Goal: Check status: Check status

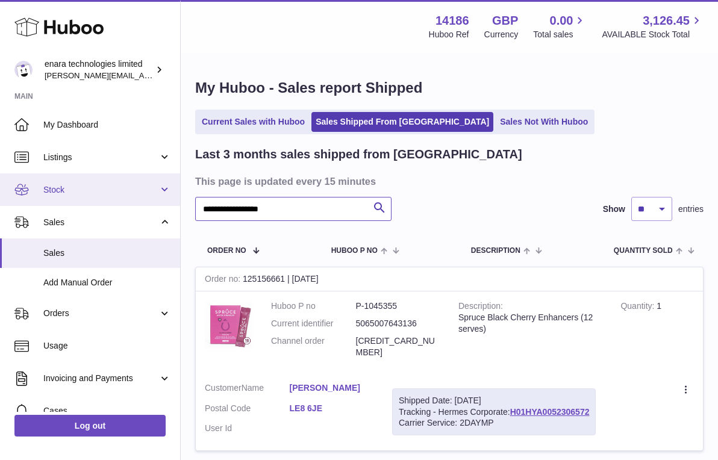
drag, startPoint x: 304, startPoint y: 205, endPoint x: 105, endPoint y: 186, distance: 199.5
click at [105, 186] on div "**********" at bounding box center [359, 379] width 718 height 759
paste input "text"
type input "**********"
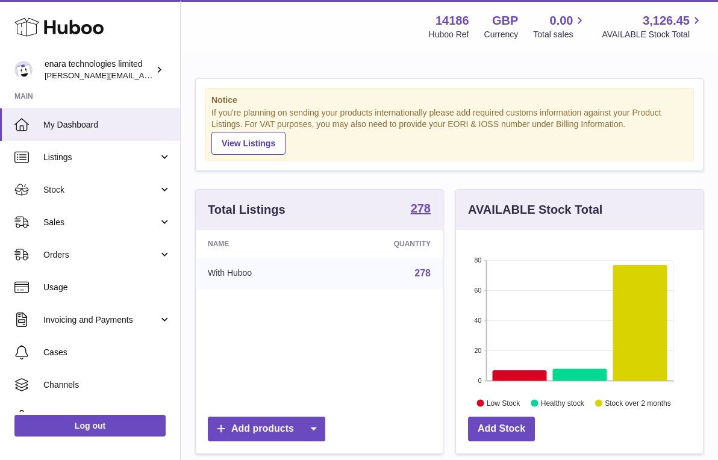
scroll to position [188, 247]
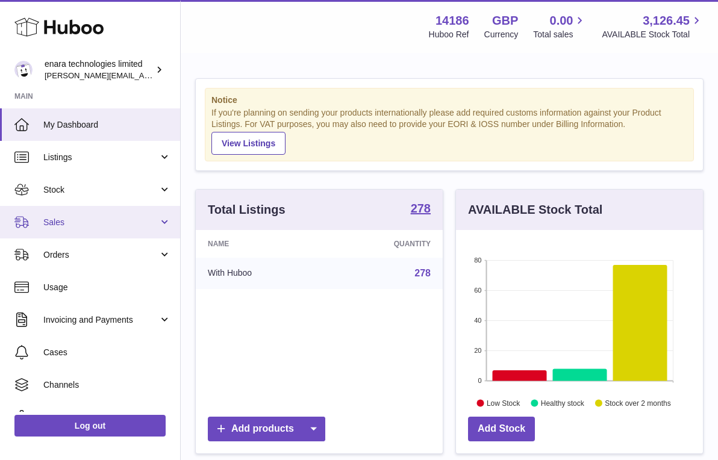
click at [142, 225] on span "Sales" at bounding box center [100, 222] width 115 height 11
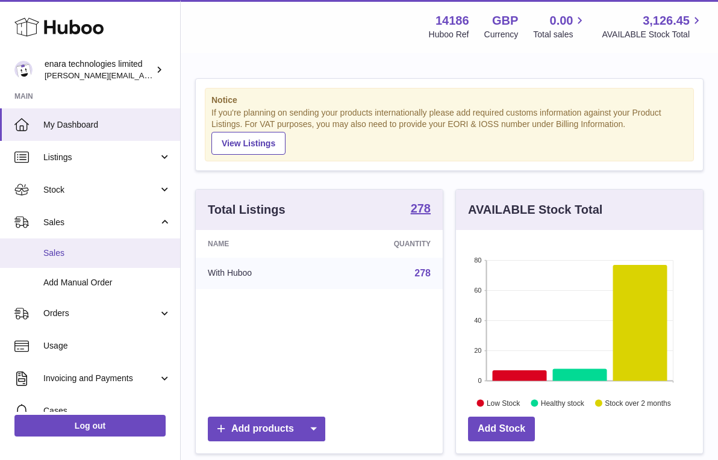
click at [135, 253] on span "Sales" at bounding box center [107, 252] width 128 height 11
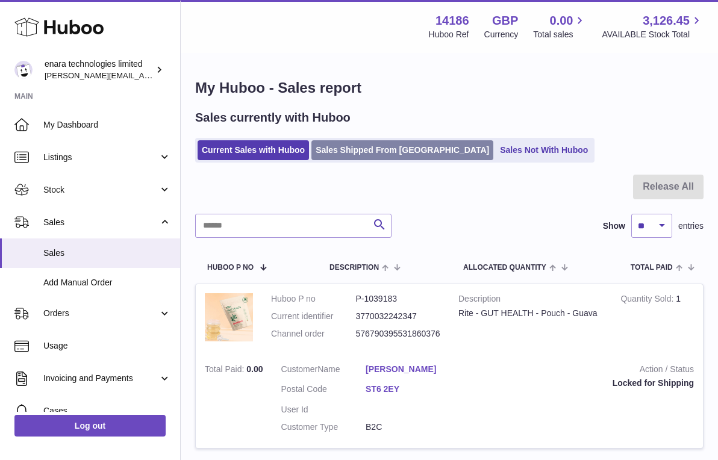
click at [381, 144] on link "Sales Shipped From [GEOGRAPHIC_DATA]" at bounding box center [402, 150] width 182 height 20
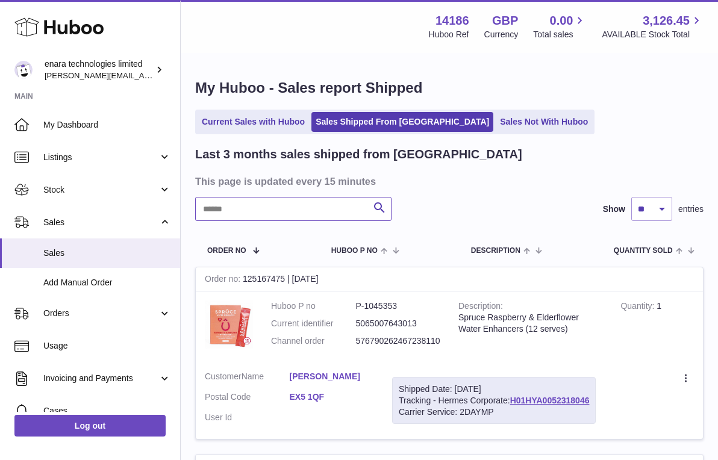
click at [314, 206] on input "text" at bounding box center [293, 209] width 196 height 24
paste input "**********"
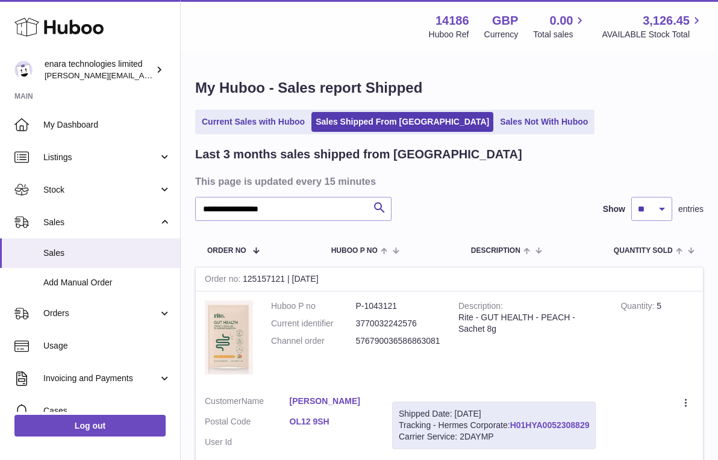
drag, startPoint x: 593, startPoint y: 419, endPoint x: 514, endPoint y: 423, distance: 78.9
click at [514, 423] on div "Shipped Date: 22nd Sep 2025 Tracking - Hermes Corporate: H01HYA0052308829 Carri…" at bounding box center [493, 426] width 203 height 48
copy div "H01HYA0052308829"
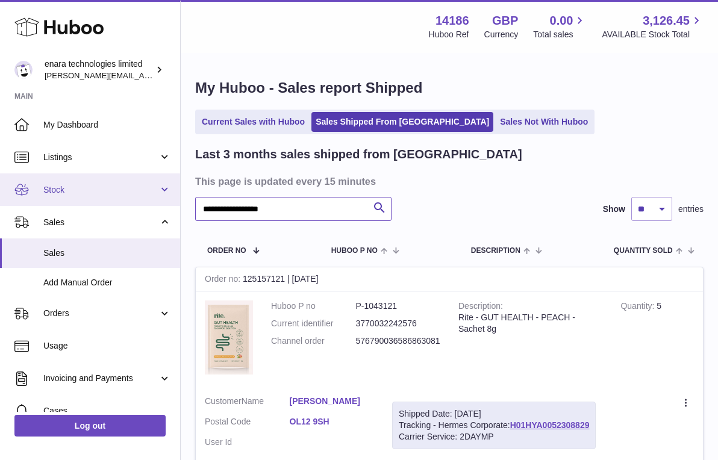
drag, startPoint x: 302, startPoint y: 211, endPoint x: 116, endPoint y: 187, distance: 187.6
click at [116, 187] on div "**********" at bounding box center [359, 287] width 718 height 574
paste input "text"
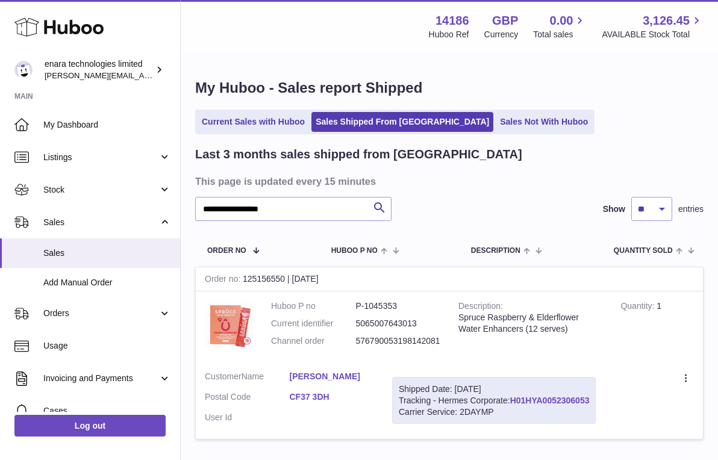
drag, startPoint x: 593, startPoint y: 393, endPoint x: 517, endPoint y: 396, distance: 75.9
click at [515, 397] on div "Shipped Date: 22nd Sep 2025 Tracking - Hermes Corporate: H01HYA0052306053 Carri…" at bounding box center [493, 401] width 203 height 48
copy div "H01HYA0052306053"
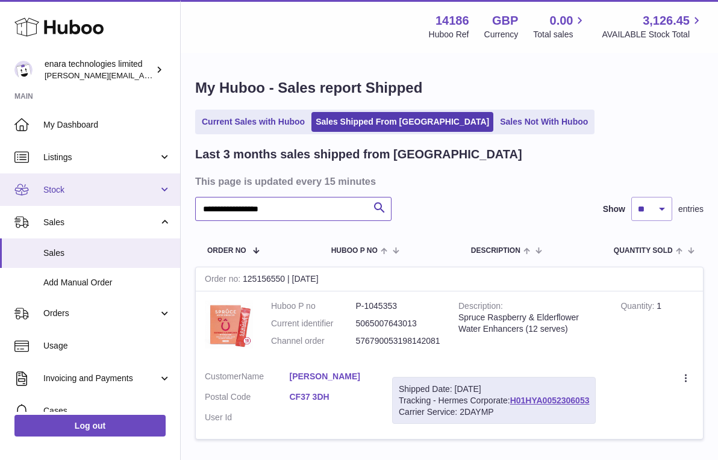
drag, startPoint x: 314, startPoint y: 206, endPoint x: 86, endPoint y: 203, distance: 228.2
click at [86, 203] on div "**********" at bounding box center [359, 274] width 718 height 549
paste input "text"
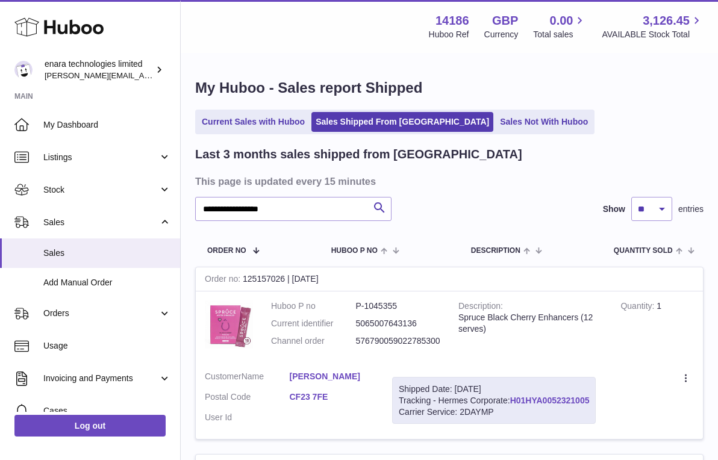
drag, startPoint x: 594, startPoint y: 396, endPoint x: 514, endPoint y: 399, distance: 80.1
click at [512, 400] on div "Shipped Date: 22nd Sep 2025 Tracking - Hermes Corporate: H01HYA0052321005 Carri…" at bounding box center [493, 401] width 203 height 48
copy div "H01HYA0052321005"
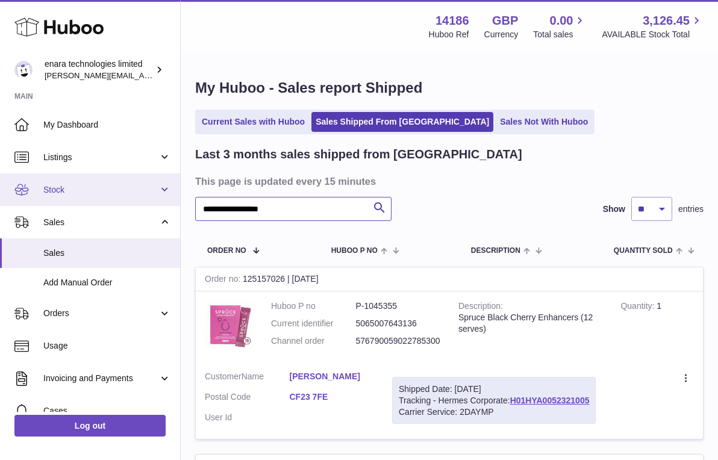
drag, startPoint x: 291, startPoint y: 210, endPoint x: 58, endPoint y: 191, distance: 233.7
paste input "text"
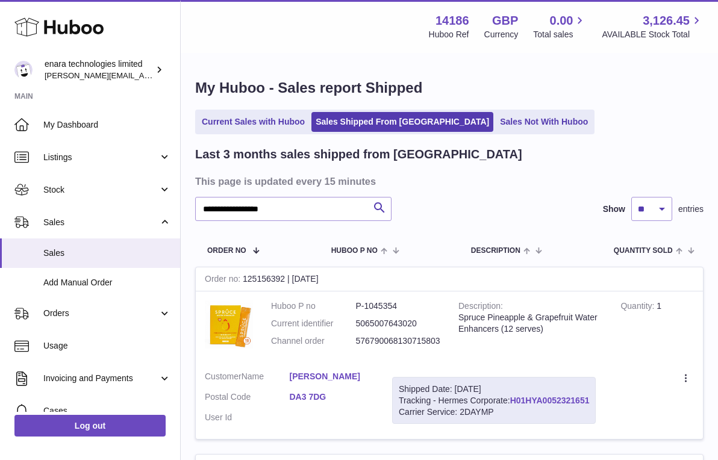
drag, startPoint x: 593, startPoint y: 396, endPoint x: 513, endPoint y: 396, distance: 80.1
click at [513, 396] on div "Shipped Date: 22nd Sep 2025 Tracking - Hermes Corporate: H01HYA0052321651 Carri…" at bounding box center [493, 401] width 203 height 48
copy div "H01HYA0052321651"
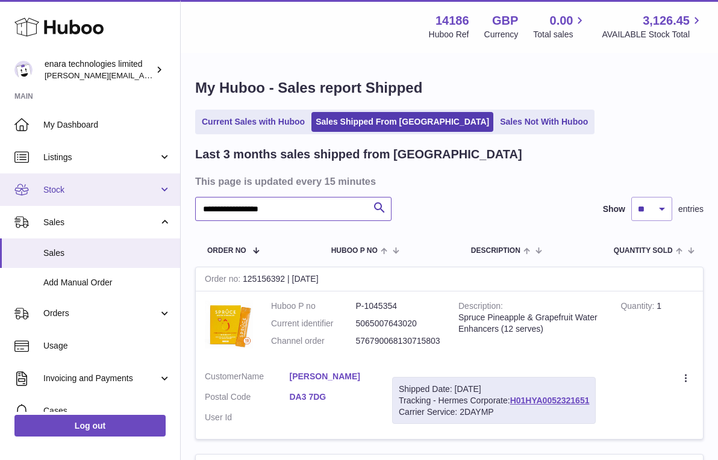
drag, startPoint x: 305, startPoint y: 210, endPoint x: 84, endPoint y: 187, distance: 222.7
click at [84, 187] on div "**********" at bounding box center [359, 462] width 718 height 924
paste input "text"
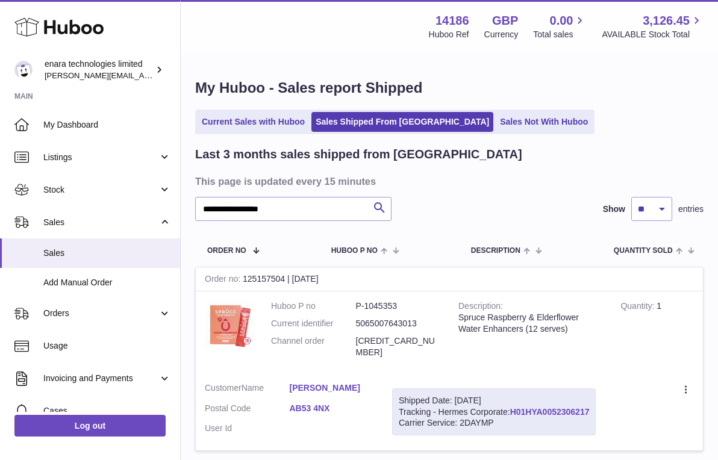
drag, startPoint x: 595, startPoint y: 394, endPoint x: 514, endPoint y: 396, distance: 81.3
click at [514, 396] on div "Shipped Date: 22nd Sep 2025 Tracking - Hermes Corporate: H01HYA0052306217 Carri…" at bounding box center [493, 412] width 203 height 48
copy div "H01HYA0052306217"
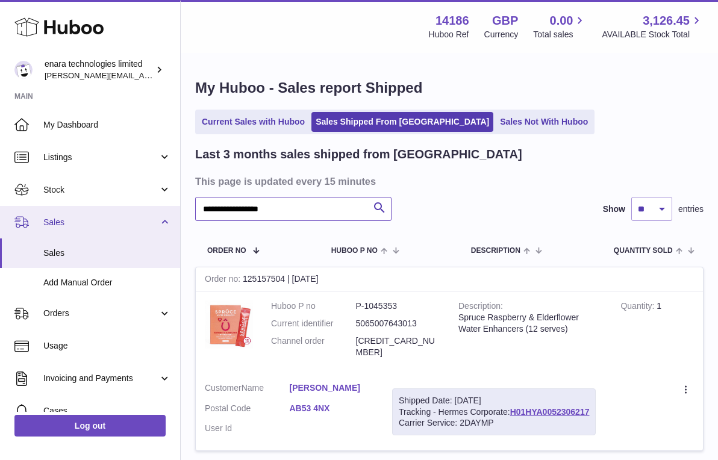
drag, startPoint x: 297, startPoint y: 213, endPoint x: 131, endPoint y: 206, distance: 165.7
click at [131, 207] on div "**********" at bounding box center [359, 280] width 718 height 560
paste input "text"
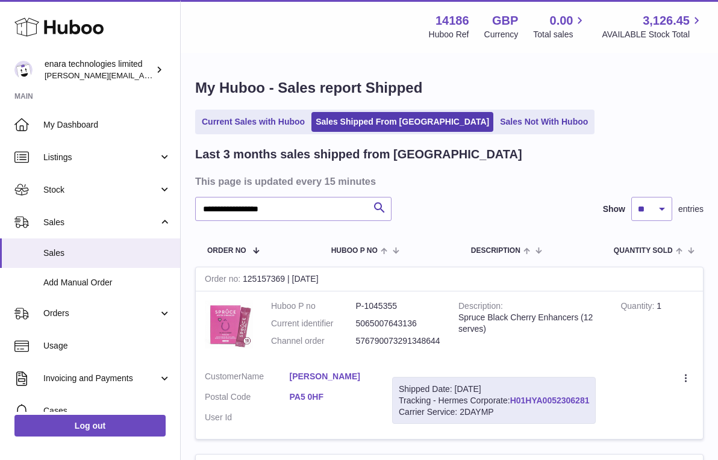
drag, startPoint x: 592, startPoint y: 396, endPoint x: 515, endPoint y: 396, distance: 77.7
click at [514, 397] on div "Shipped Date: 22nd Sep 2025 Tracking - Hermes Corporate: H01HYA0052306281 Carri…" at bounding box center [493, 401] width 203 height 48
copy div "H01HYA0052306281"
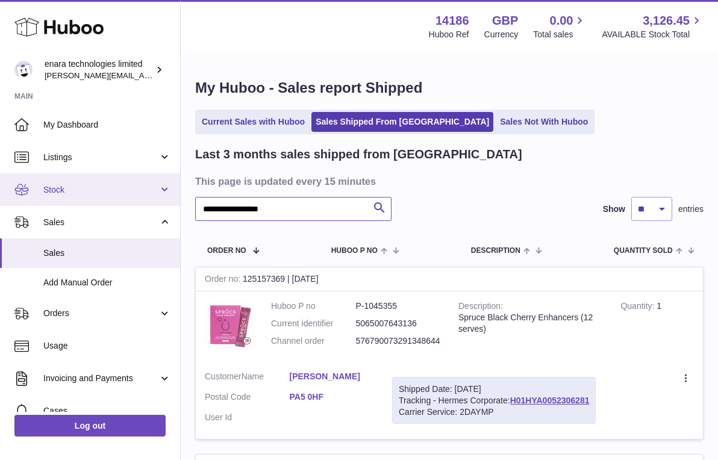
drag, startPoint x: 315, startPoint y: 209, endPoint x: 155, endPoint y: 202, distance: 160.9
click at [154, 203] on div "**********" at bounding box center [359, 368] width 718 height 737
paste input "text"
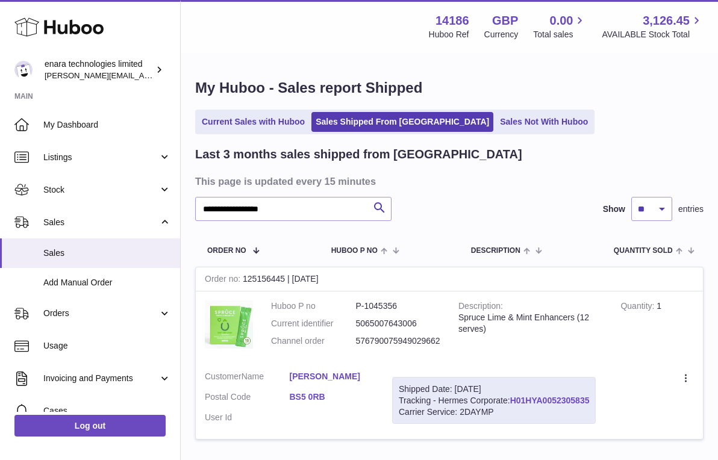
drag, startPoint x: 593, startPoint y: 395, endPoint x: 512, endPoint y: 394, distance: 81.3
click at [512, 394] on div "Shipped Date: 22nd Sep 2025 Tracking - Hermes Corporate: H01HYA0052305835 Carri…" at bounding box center [493, 401] width 203 height 48
copy div "H01HYA0052305835"
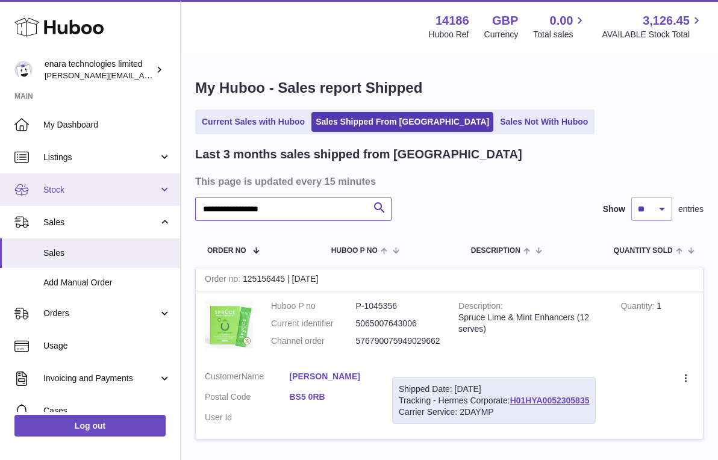
drag, startPoint x: 318, startPoint y: 207, endPoint x: 113, endPoint y: 185, distance: 206.4
click at [113, 185] on div "**********" at bounding box center [359, 274] width 718 height 549
paste input "text"
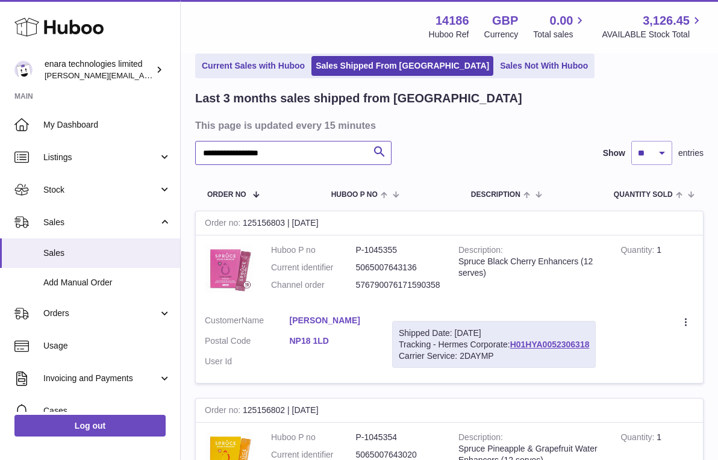
scroll to position [89, 0]
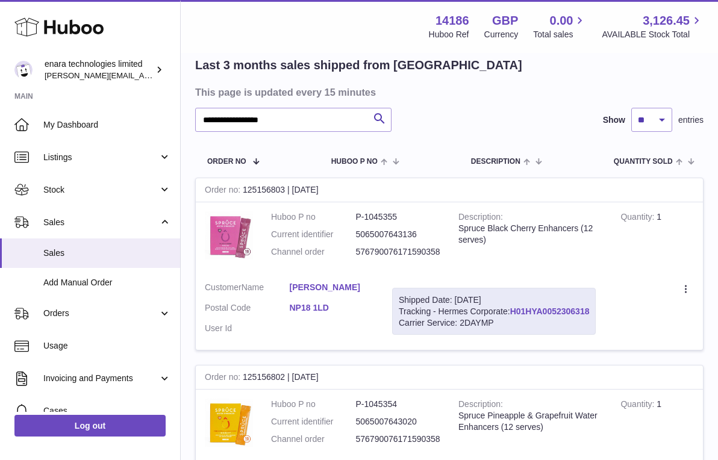
drag, startPoint x: 595, startPoint y: 308, endPoint x: 514, endPoint y: 308, distance: 81.3
click at [514, 308] on div "Shipped Date: 22nd Sep 2025 Tracking - Hermes Corporate: H01HYA0052306318 Carri…" at bounding box center [493, 312] width 203 height 48
copy div "H01HYA0052306318"
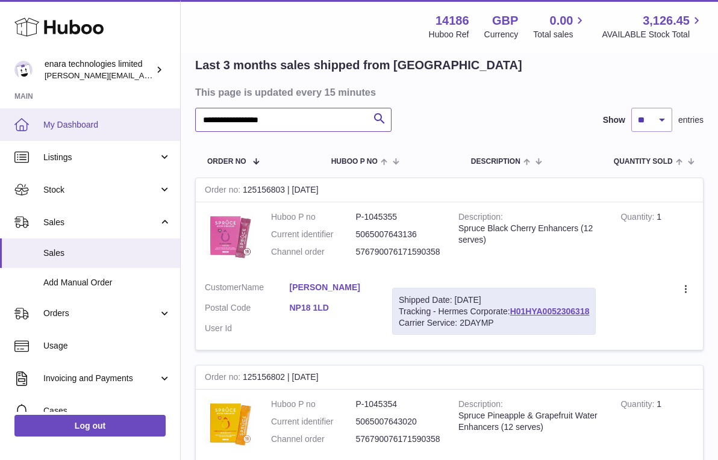
drag, startPoint x: 294, startPoint y: 119, endPoint x: 135, endPoint y: 113, distance: 159.6
click at [133, 114] on div "**********" at bounding box center [359, 279] width 718 height 737
paste input "text"
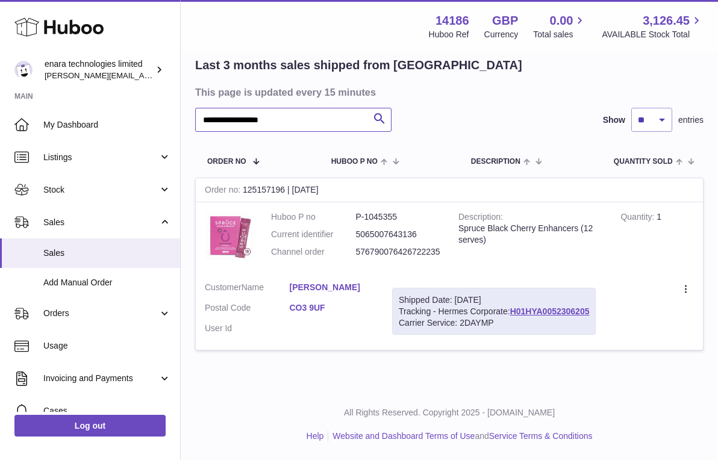
scroll to position [84, 0]
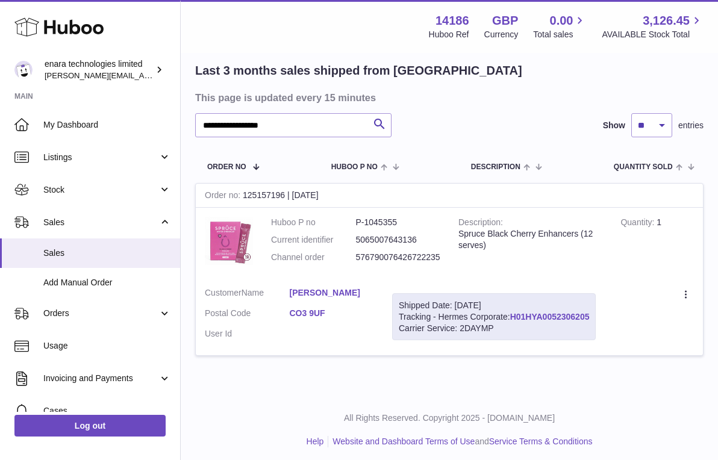
drag, startPoint x: 594, startPoint y: 314, endPoint x: 513, endPoint y: 312, distance: 80.7
click at [513, 312] on div "Shipped Date: 22nd Sep 2025 Tracking - Hermes Corporate: H01HYA0052306205 Carri…" at bounding box center [493, 317] width 203 height 48
copy div "H01HYA0052306205"
drag, startPoint x: 306, startPoint y: 126, endPoint x: 37, endPoint y: 85, distance: 271.6
click at [37, 85] on div "**********" at bounding box center [359, 190] width 718 height 549
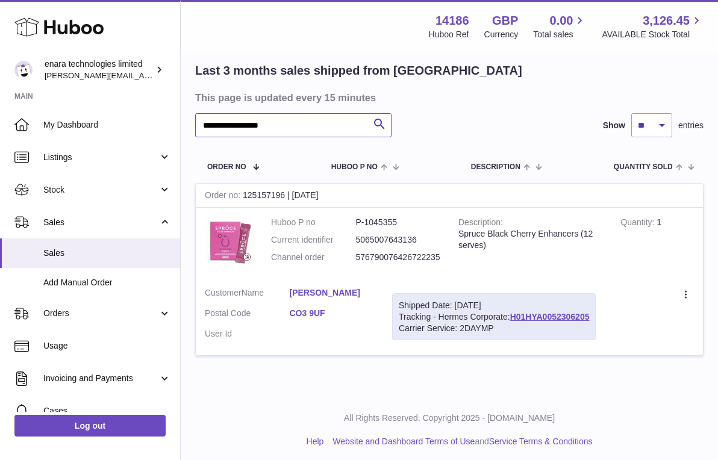
paste input "text"
drag, startPoint x: 594, startPoint y: 313, endPoint x: 512, endPoint y: 312, distance: 81.3
click at [512, 312] on div "Shipped Date: 22nd Sep 2025 Tracking - Hermes Corporate: H01HYA0052306370 Carri…" at bounding box center [493, 317] width 203 height 48
copy div "H01HYA0052306370"
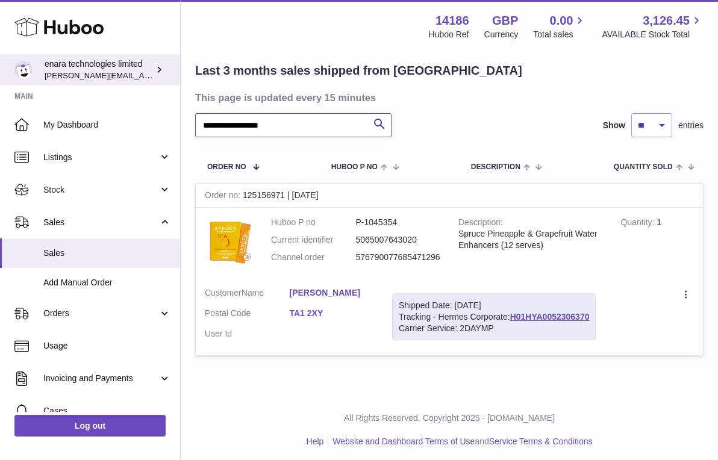
drag, startPoint x: 302, startPoint y: 122, endPoint x: 7, endPoint y: 58, distance: 301.9
click at [7, 58] on div "**********" at bounding box center [359, 190] width 718 height 549
paste input "text"
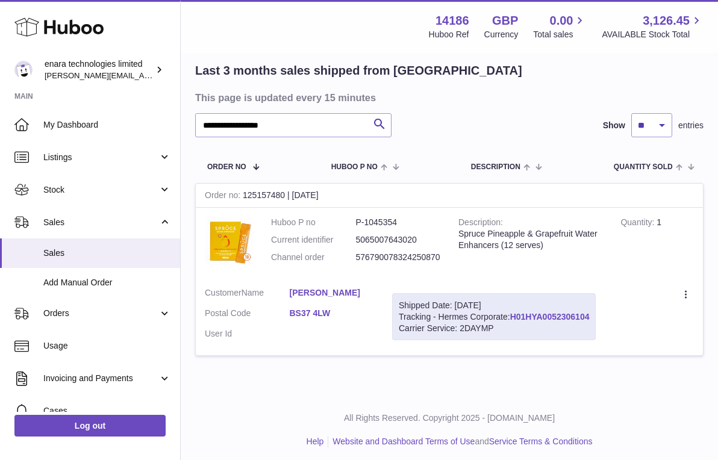
drag, startPoint x: 594, startPoint y: 310, endPoint x: 513, endPoint y: 311, distance: 80.7
click at [513, 311] on div "Shipped Date: 22nd Sep 2025 Tracking - Hermes Corporate: H01HYA0052306104 Carri…" at bounding box center [493, 317] width 203 height 48
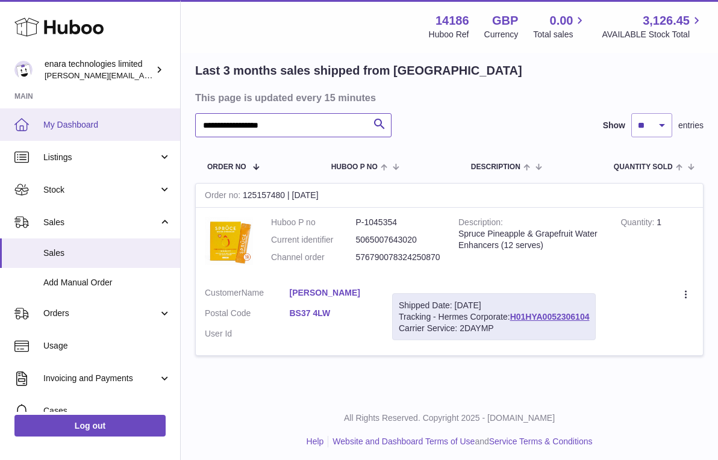
drag, startPoint x: 330, startPoint y: 125, endPoint x: 132, endPoint y: 113, distance: 197.8
click at [132, 114] on div "**********" at bounding box center [359, 190] width 718 height 549
paste input "text"
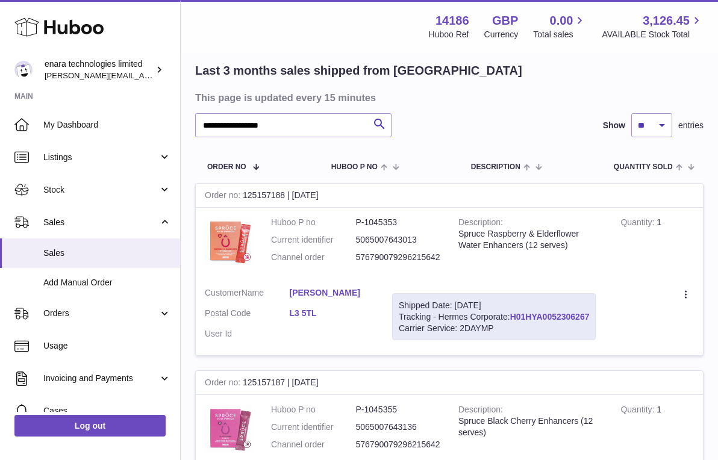
drag, startPoint x: 595, startPoint y: 312, endPoint x: 514, endPoint y: 314, distance: 81.3
click at [514, 314] on div "Shipped Date: 22nd Sep 2025 Tracking - Hermes Corporate: H01HYA0052306267 Carri…" at bounding box center [493, 317] width 203 height 48
drag, startPoint x: 296, startPoint y: 122, endPoint x: 51, endPoint y: 90, distance: 246.5
click at [52, 91] on div "**********" at bounding box center [359, 284] width 718 height 737
paste input "text"
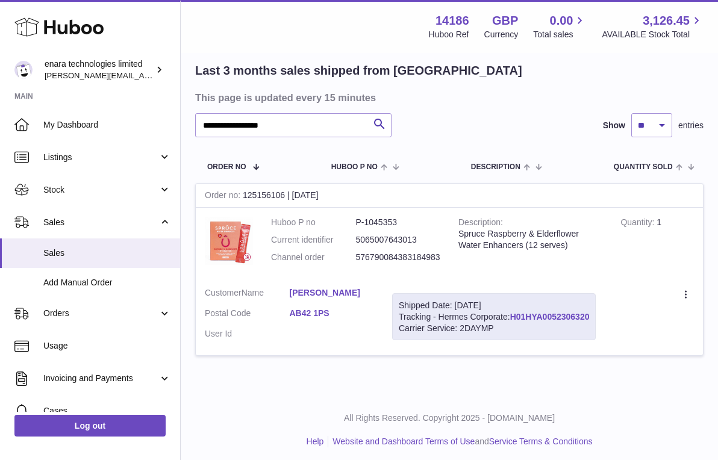
drag, startPoint x: 595, startPoint y: 312, endPoint x: 512, endPoint y: 312, distance: 83.1
click at [512, 312] on div "Shipped Date: 22nd Sep 2025 Tracking - Hermes Corporate: H01HYA0052306320 Carri…" at bounding box center [493, 317] width 203 height 48
drag, startPoint x: 301, startPoint y: 129, endPoint x: 82, endPoint y: 85, distance: 222.8
click at [82, 87] on div "**********" at bounding box center [359, 190] width 718 height 549
paste input "text"
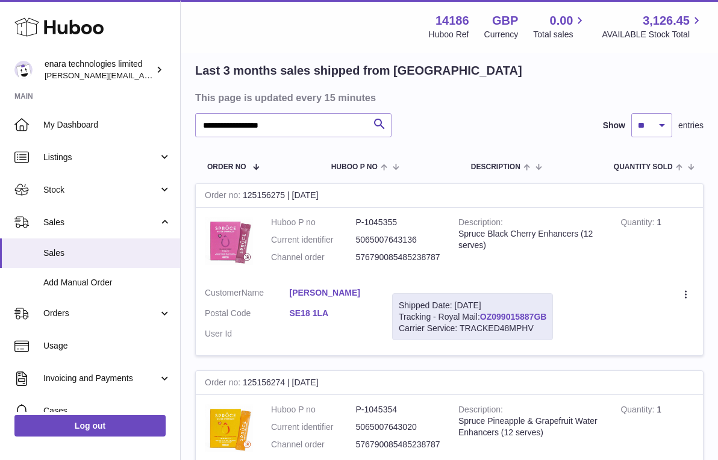
drag, startPoint x: 551, startPoint y: 312, endPoint x: 485, endPoint y: 314, distance: 65.7
click at [485, 314] on div "Shipped Date: 22nd Sep 2025 Tracking - Royal Mail: OZ099015887GB Carrier Servic…" at bounding box center [472, 317] width 161 height 48
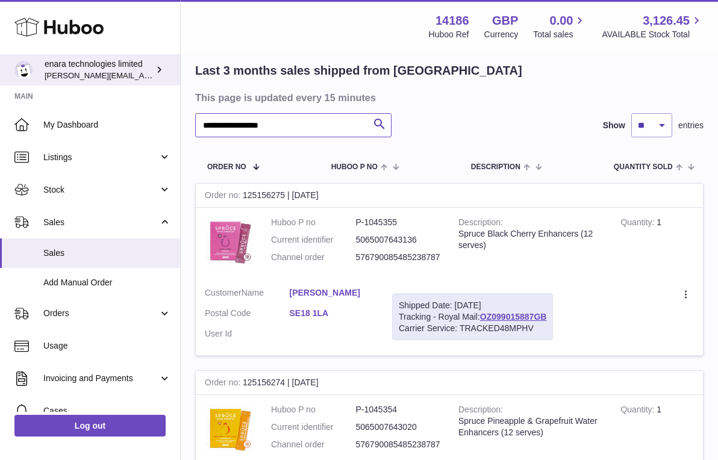
drag, startPoint x: 298, startPoint y: 126, endPoint x: 46, endPoint y: 69, distance: 258.8
click at [46, 69] on div "**********" at bounding box center [359, 378] width 718 height 924
paste input "text"
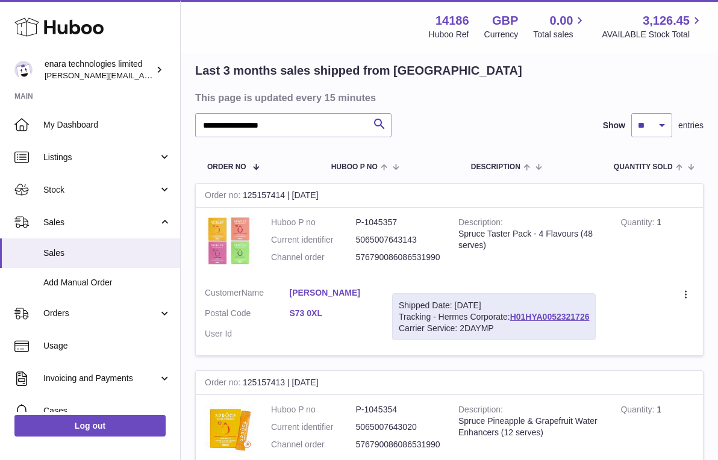
drag, startPoint x: 595, startPoint y: 311, endPoint x: 511, endPoint y: 312, distance: 83.7
click at [511, 312] on div "Shipped Date: 22nd Sep 2025 Tracking - Hermes Corporate: H01HYA0052321726 Carri…" at bounding box center [493, 317] width 203 height 48
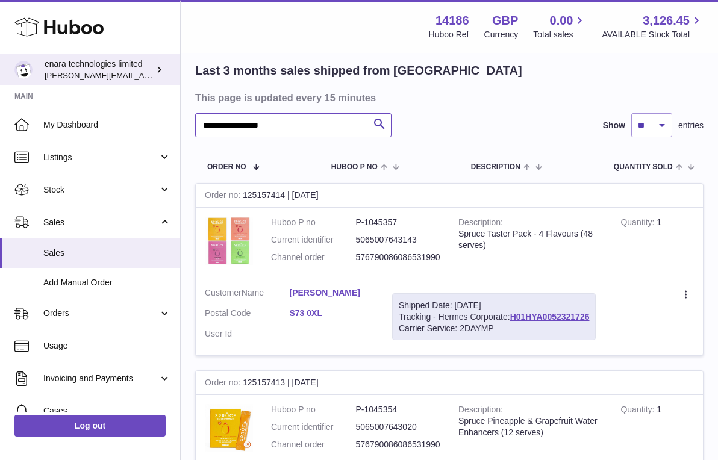
drag, startPoint x: 312, startPoint y: 124, endPoint x: 63, endPoint y: 78, distance: 253.4
click at [63, 83] on div "**********" at bounding box center [359, 378] width 718 height 924
paste input "text"
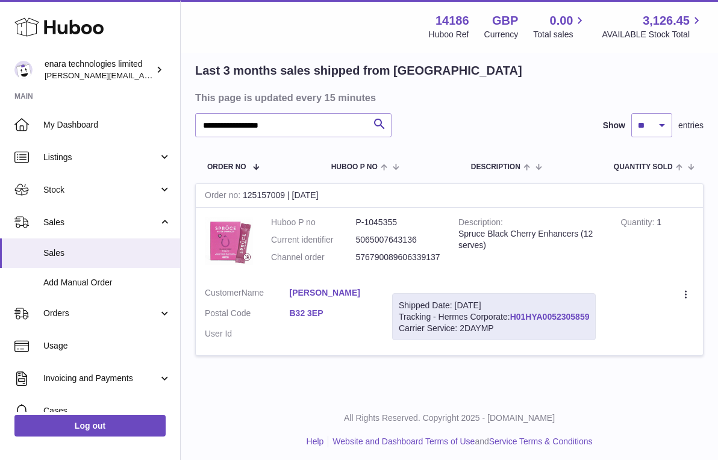
drag, startPoint x: 592, startPoint y: 313, endPoint x: 512, endPoint y: 317, distance: 80.8
click at [512, 317] on div "Shipped Date: 22nd Sep 2025 Tracking - Hermes Corporate: H01HYA0052305859 Carri…" at bounding box center [493, 317] width 203 height 48
drag, startPoint x: 317, startPoint y: 128, endPoint x: 90, endPoint y: 105, distance: 228.7
click at [90, 105] on div "**********" at bounding box center [359, 190] width 718 height 549
paste input "text"
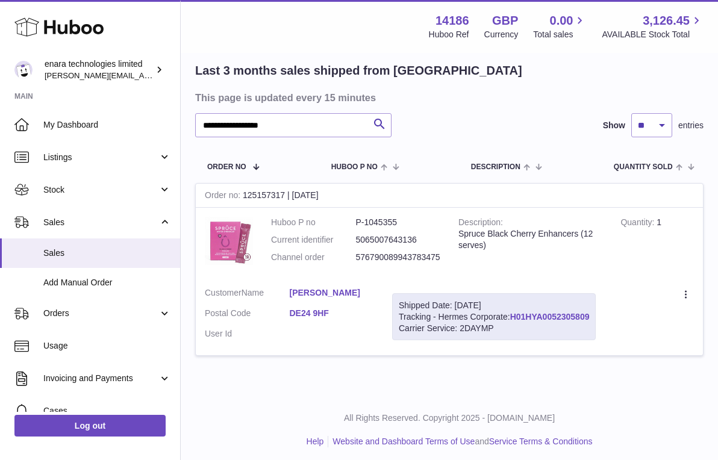
drag, startPoint x: 594, startPoint y: 312, endPoint x: 514, endPoint y: 315, distance: 79.5
click at [514, 315] on div "Shipped Date: 22nd Sep 2025 Tracking - Hermes Corporate: H01HYA0052305809 Carri…" at bounding box center [493, 317] width 203 height 48
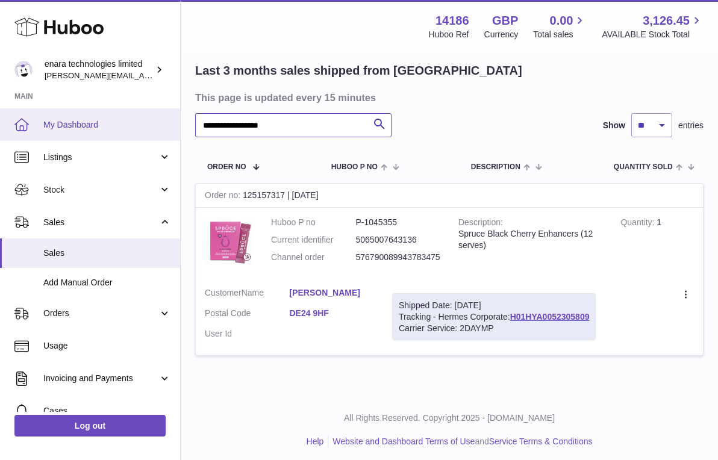
drag, startPoint x: 327, startPoint y: 129, endPoint x: 89, endPoint y: 115, distance: 238.2
click at [89, 115] on div "**********" at bounding box center [359, 190] width 718 height 549
paste input "text"
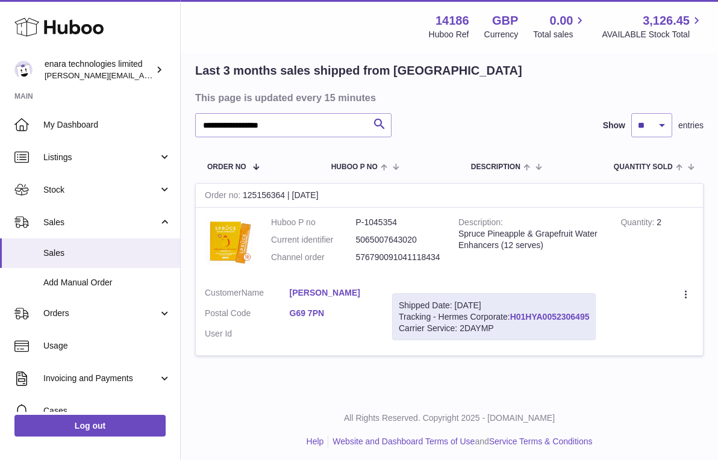
drag, startPoint x: 594, startPoint y: 309, endPoint x: 512, endPoint y: 309, distance: 81.3
click at [512, 309] on div "Shipped Date: 22nd Sep 2025 Tracking - Hermes Corporate: H01HYA0052306495 Carri…" at bounding box center [493, 317] width 203 height 48
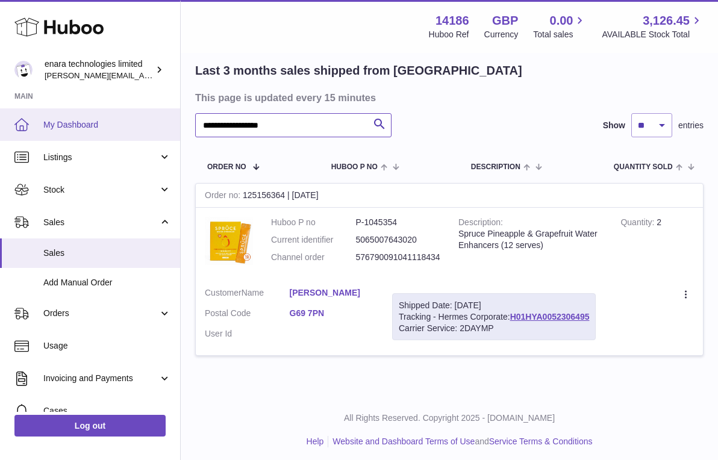
drag, startPoint x: 326, startPoint y: 129, endPoint x: 165, endPoint y: 125, distance: 160.8
click at [165, 125] on div "**********" at bounding box center [359, 190] width 718 height 549
paste input "text"
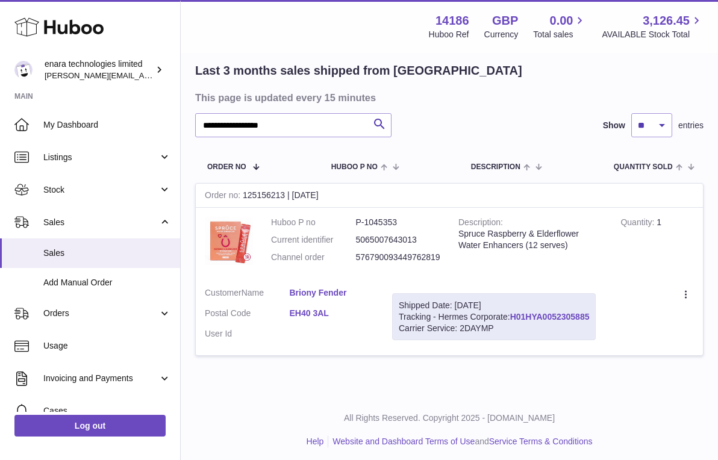
drag, startPoint x: 592, startPoint y: 313, endPoint x: 513, endPoint y: 314, distance: 79.5
click at [513, 314] on div "Shipped Date: 22nd Sep 2025 Tracking - Hermes Corporate: H01HYA0052305885 Carri…" at bounding box center [493, 317] width 203 height 48
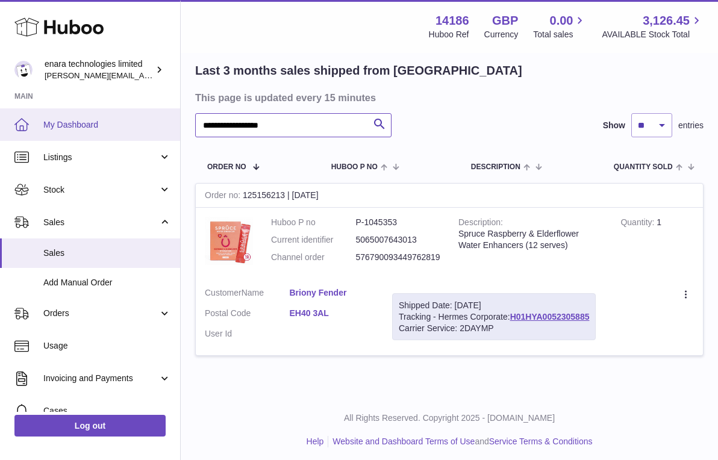
drag, startPoint x: 291, startPoint y: 126, endPoint x: 141, endPoint y: 113, distance: 150.5
click at [141, 113] on div "**********" at bounding box center [359, 190] width 718 height 549
paste input "text"
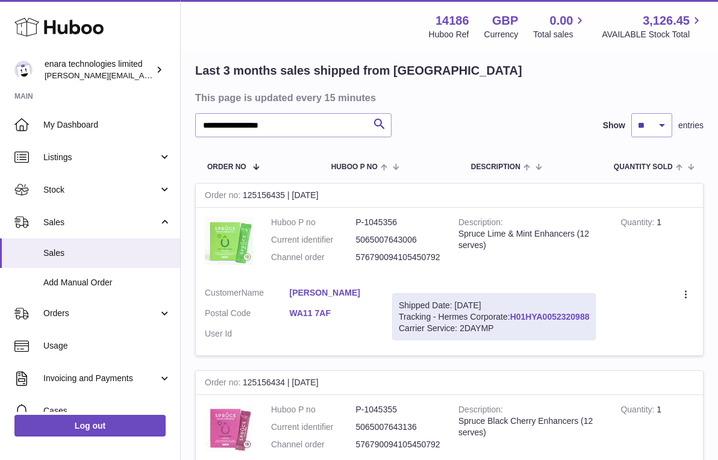
drag, startPoint x: 593, startPoint y: 312, endPoint x: 514, endPoint y: 314, distance: 79.5
click at [514, 314] on div "Shipped Date: 22nd Sep 2025 Tracking - Hermes Corporate: H01HYA0052320988 Carri…" at bounding box center [493, 317] width 203 height 48
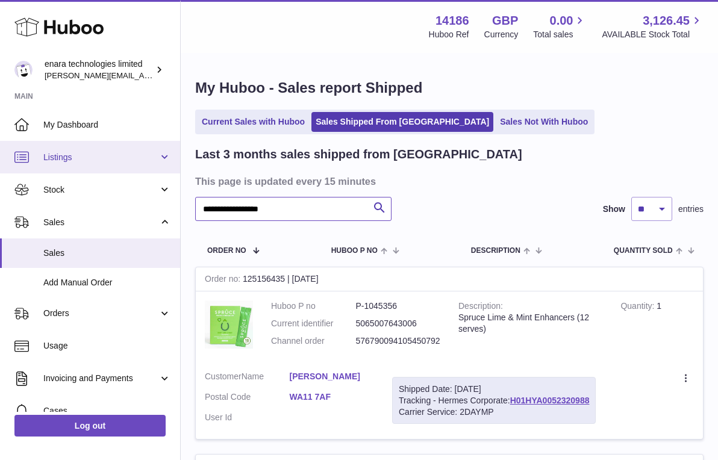
drag, startPoint x: 320, startPoint y: 209, endPoint x: 55, endPoint y: 169, distance: 267.3
paste input "text"
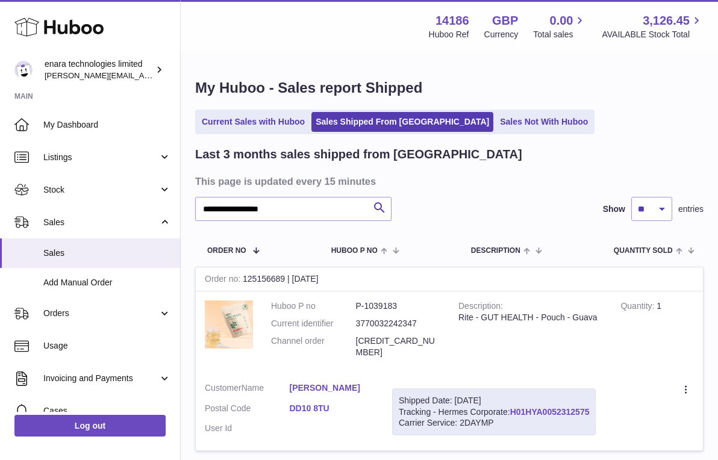
drag, startPoint x: 595, startPoint y: 394, endPoint x: 512, endPoint y: 397, distance: 83.1
click at [512, 397] on div "Shipped Date: 22nd Sep 2025 Tracking - Hermes Corporate: H01HYA0052312575 Carri…" at bounding box center [493, 412] width 203 height 48
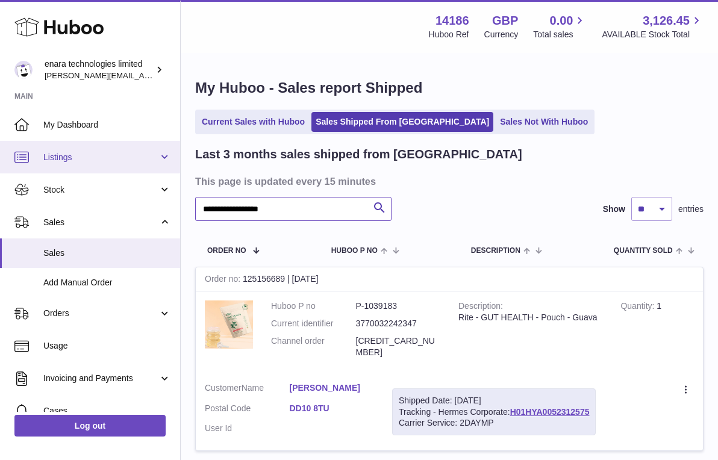
drag, startPoint x: 305, startPoint y: 214, endPoint x: 22, endPoint y: 149, distance: 290.3
click at [22, 154] on div "**********" at bounding box center [359, 280] width 718 height 560
paste input "text"
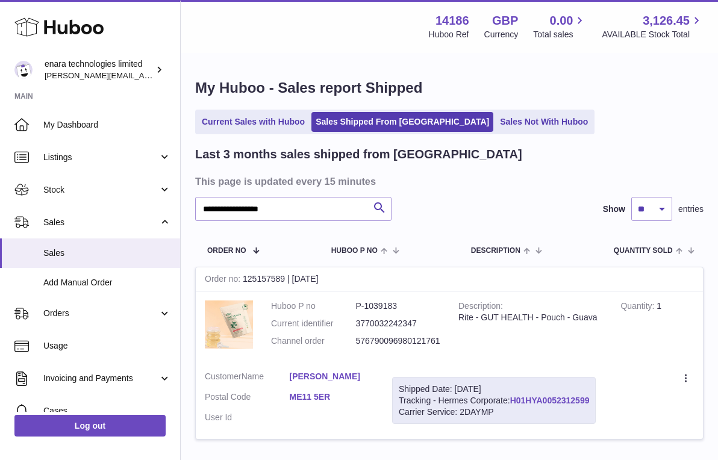
drag, startPoint x: 594, startPoint y: 393, endPoint x: 513, endPoint y: 399, distance: 80.9
click at [512, 399] on div "Shipped Date: 22nd Sep 2025 Tracking - Hermes Corporate: H01HYA0052312599 Carri…" at bounding box center [493, 401] width 203 height 48
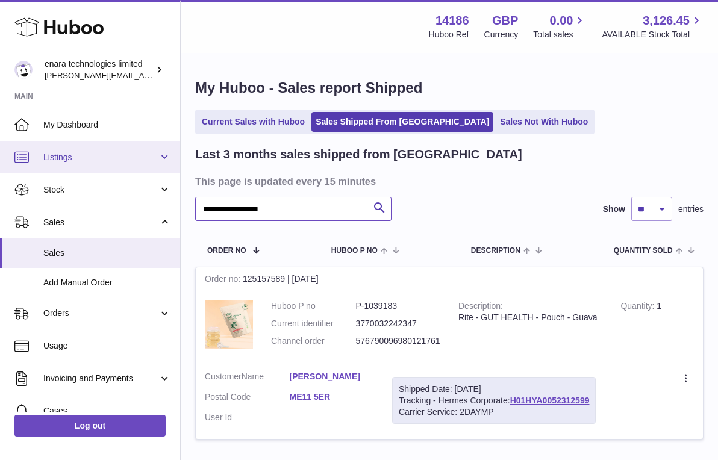
drag, startPoint x: 310, startPoint y: 212, endPoint x: 84, endPoint y: 170, distance: 229.7
click at [84, 170] on div "**********" at bounding box center [359, 274] width 718 height 549
paste input "text"
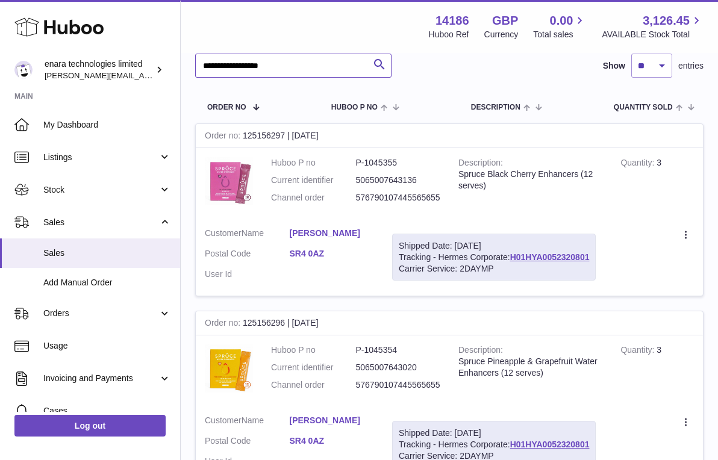
scroll to position [145, 0]
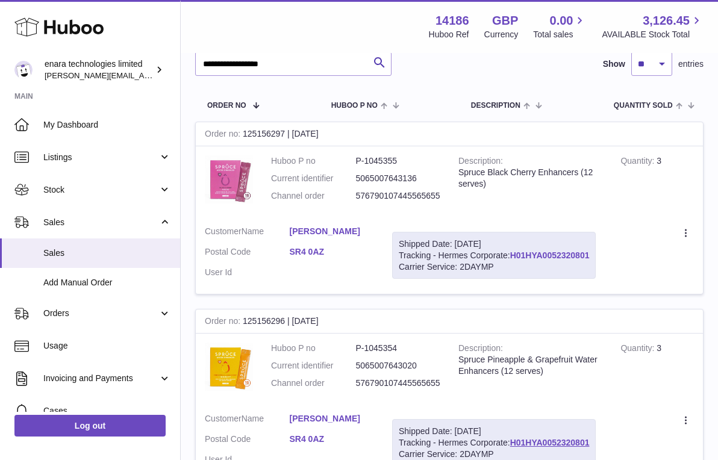
drag, startPoint x: 594, startPoint y: 251, endPoint x: 512, endPoint y: 251, distance: 81.9
click at [512, 251] on div "Shipped Date: 22nd Sep 2025 Tracking - Hermes Corporate: H01HYA0052320801 Carri…" at bounding box center [493, 256] width 203 height 48
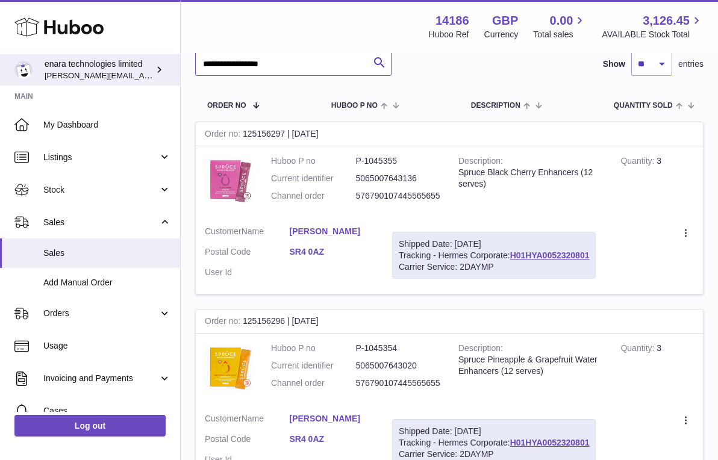
drag, startPoint x: 326, startPoint y: 67, endPoint x: 134, endPoint y: 66, distance: 192.0
click at [134, 66] on div "**********" at bounding box center [359, 223] width 718 height 737
paste input "text"
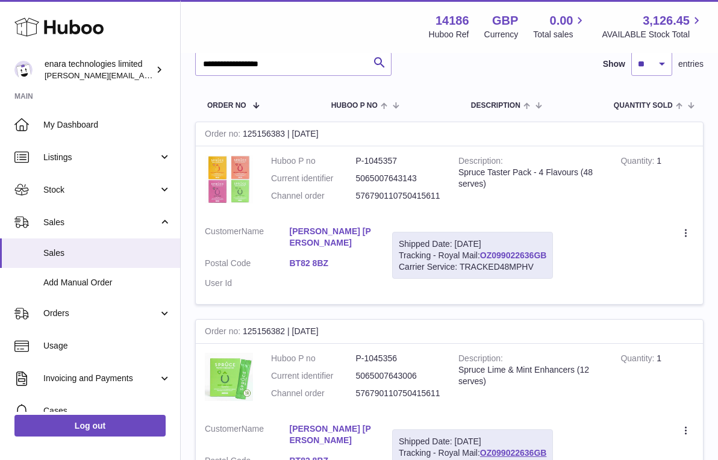
drag, startPoint x: 552, startPoint y: 252, endPoint x: 483, endPoint y: 253, distance: 68.6
click at [483, 253] on div "Shipped Date: 22nd Sep 2025 Tracking - Royal Mail: OZ099022636GB Carrier Servic…" at bounding box center [472, 256] width 161 height 48
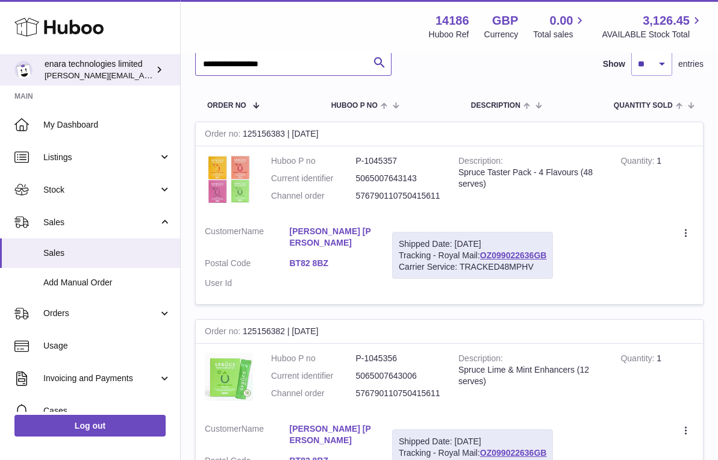
drag, startPoint x: 298, startPoint y: 66, endPoint x: 81, endPoint y: 59, distance: 216.8
paste input "text"
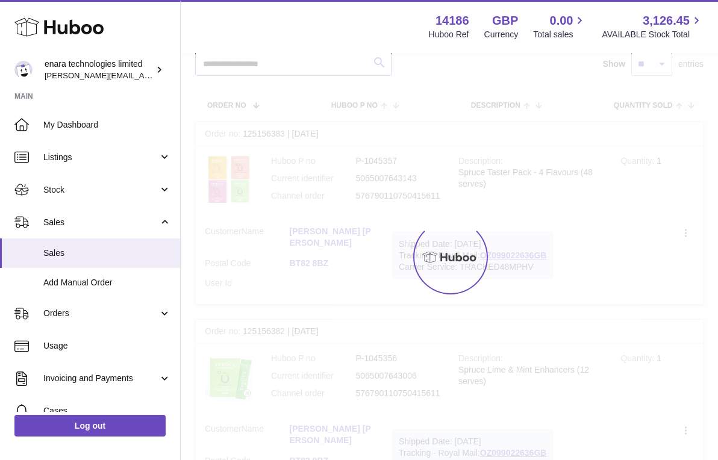
scroll to position [84, 0]
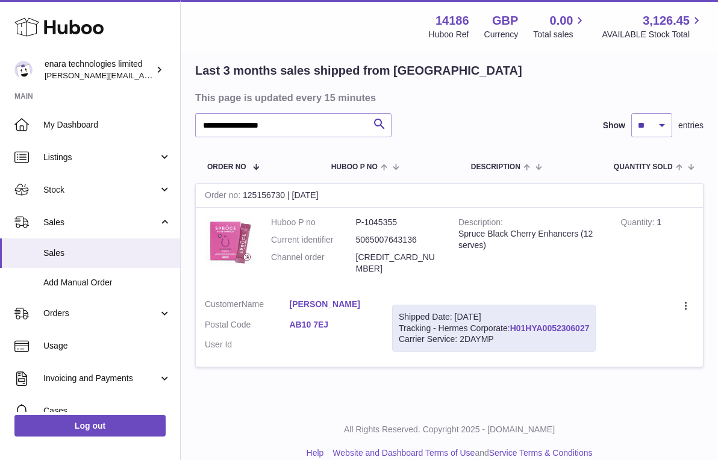
drag, startPoint x: 595, startPoint y: 314, endPoint x: 514, endPoint y: 312, distance: 81.3
click at [514, 312] on div "Shipped Date: 22nd Sep 2025 Tracking - Hermes Corporate: H01HYA0052306027 Carri…" at bounding box center [493, 329] width 203 height 48
drag, startPoint x: 308, startPoint y: 127, endPoint x: 25, endPoint y: 100, distance: 284.2
click at [25, 100] on div "**********" at bounding box center [359, 196] width 718 height 560
paste input "text"
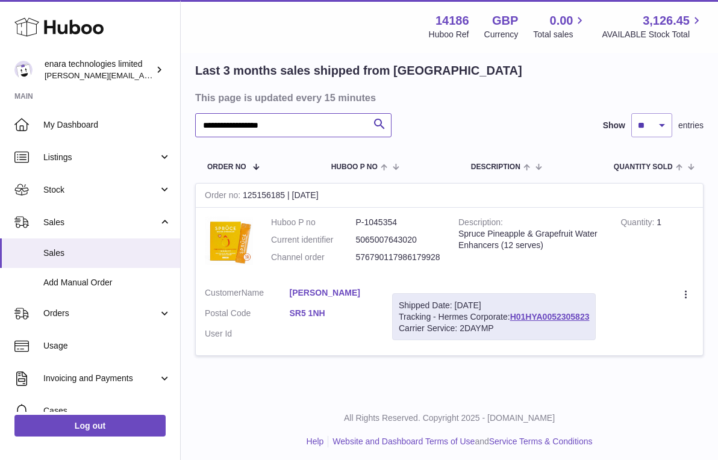
type input "**********"
drag, startPoint x: 593, startPoint y: 312, endPoint x: 514, endPoint y: 315, distance: 78.9
click at [514, 315] on div "Shipped Date: 22nd Sep 2025 Tracking - Hermes Corporate: H01HYA0052305823 Carri…" at bounding box center [493, 317] width 203 height 48
